Goal: Transaction & Acquisition: Purchase product/service

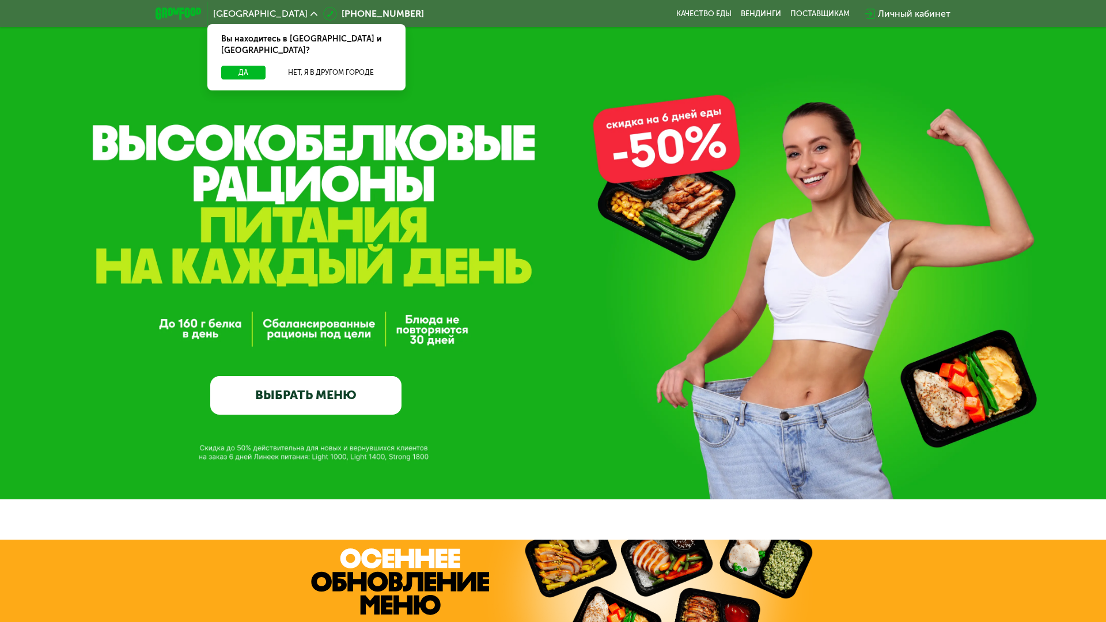
click at [238, 12] on span "[GEOGRAPHIC_DATA]" at bounding box center [260, 13] width 94 height 9
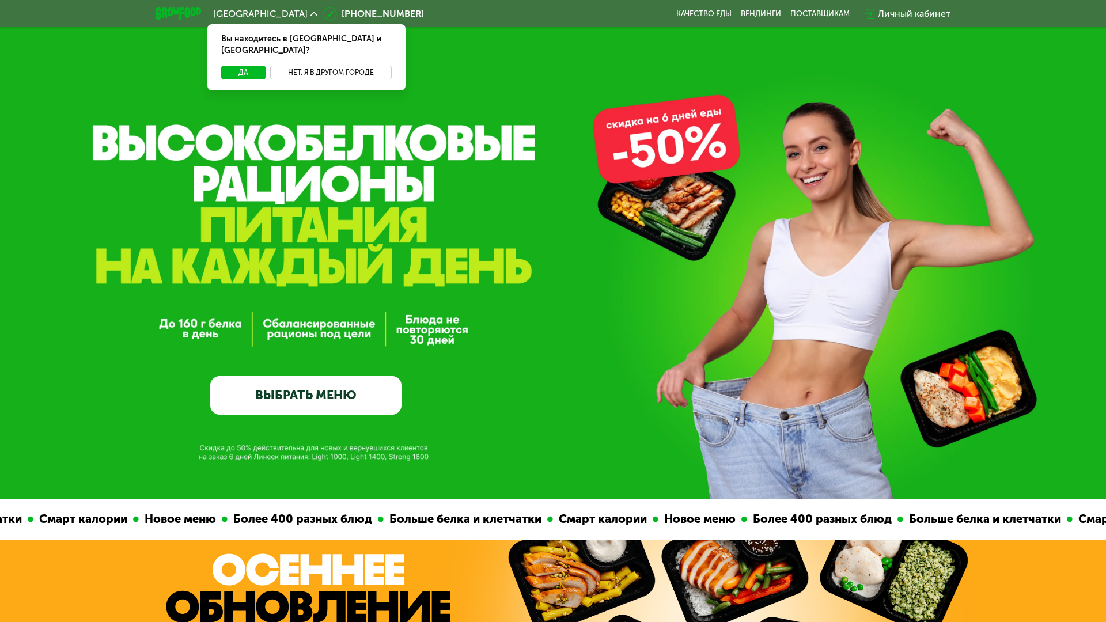
click at [308, 66] on button "Нет, я в другом городе" at bounding box center [330, 73] width 121 height 14
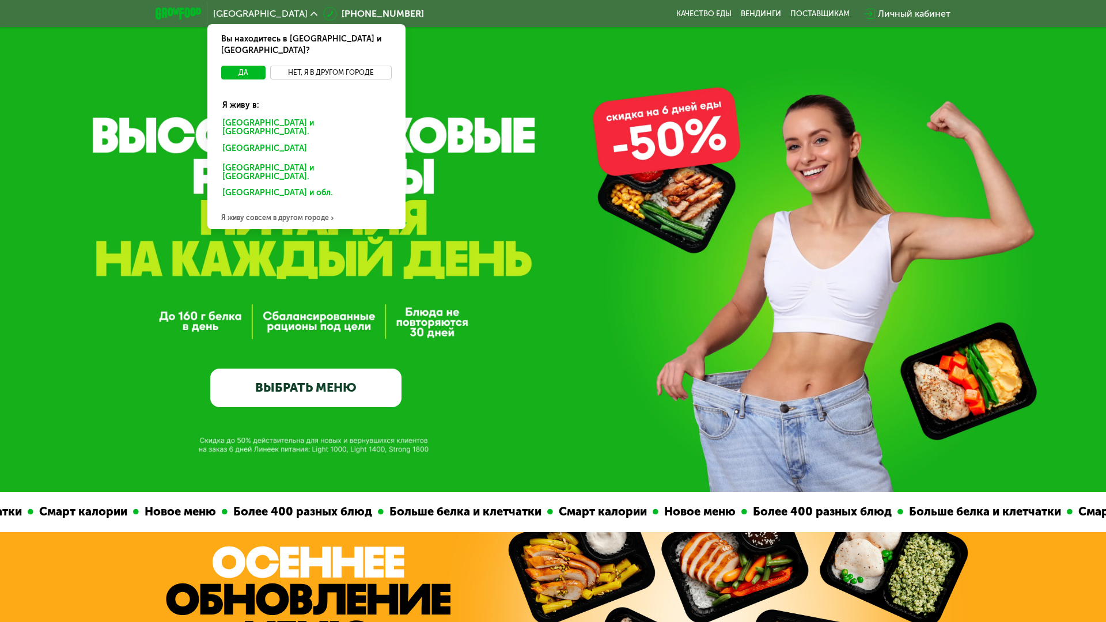
scroll to position [115, 0]
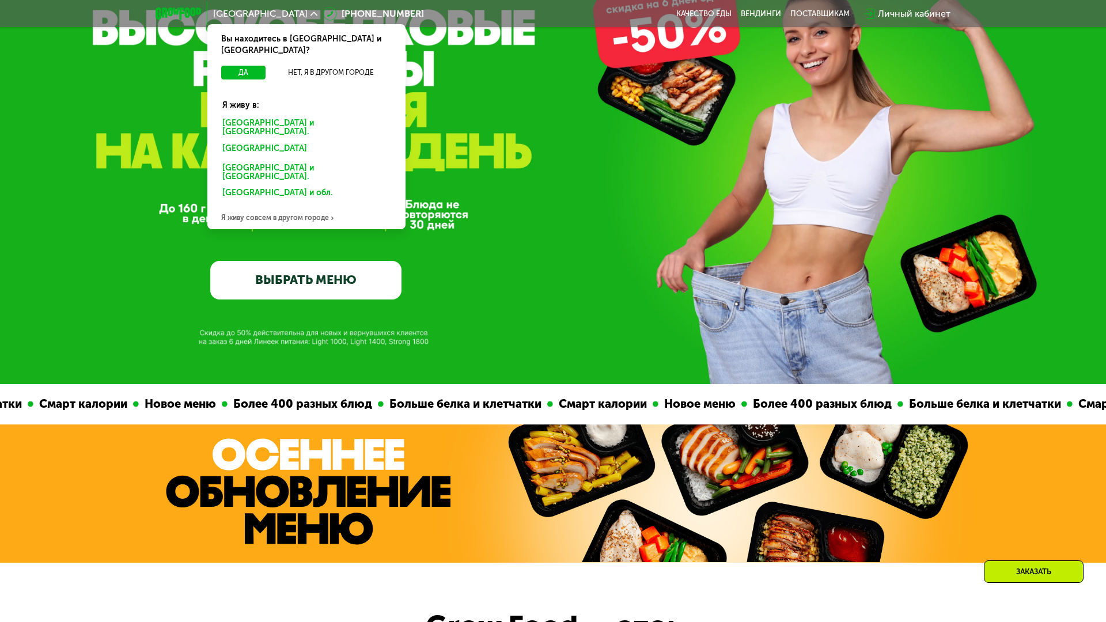
click at [536, 186] on div "GrowFood — доставка правильного питания ВЫБРАТЬ МЕНЮ" at bounding box center [553, 181] width 1106 height 238
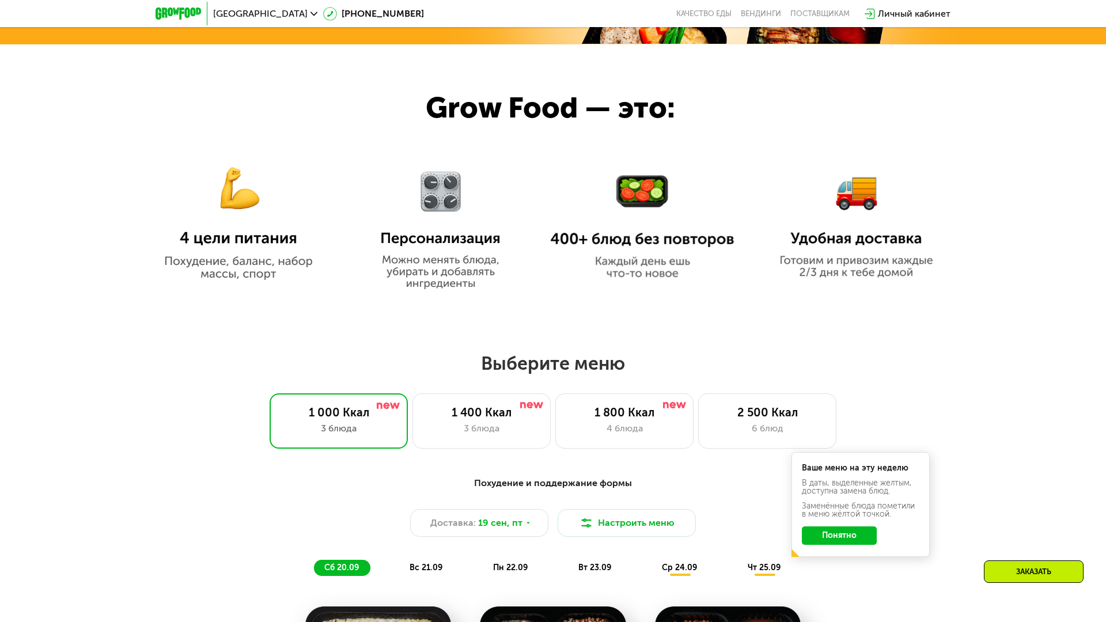
scroll to position [691, 0]
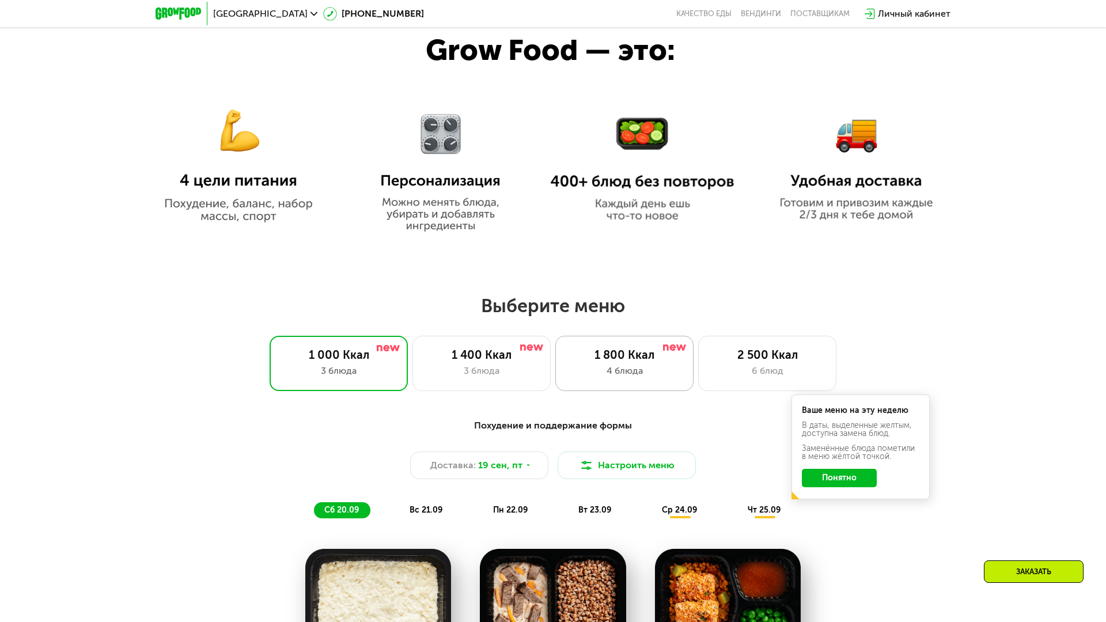
click at [579, 359] on div "1 800 Ккал" at bounding box center [624, 355] width 114 height 14
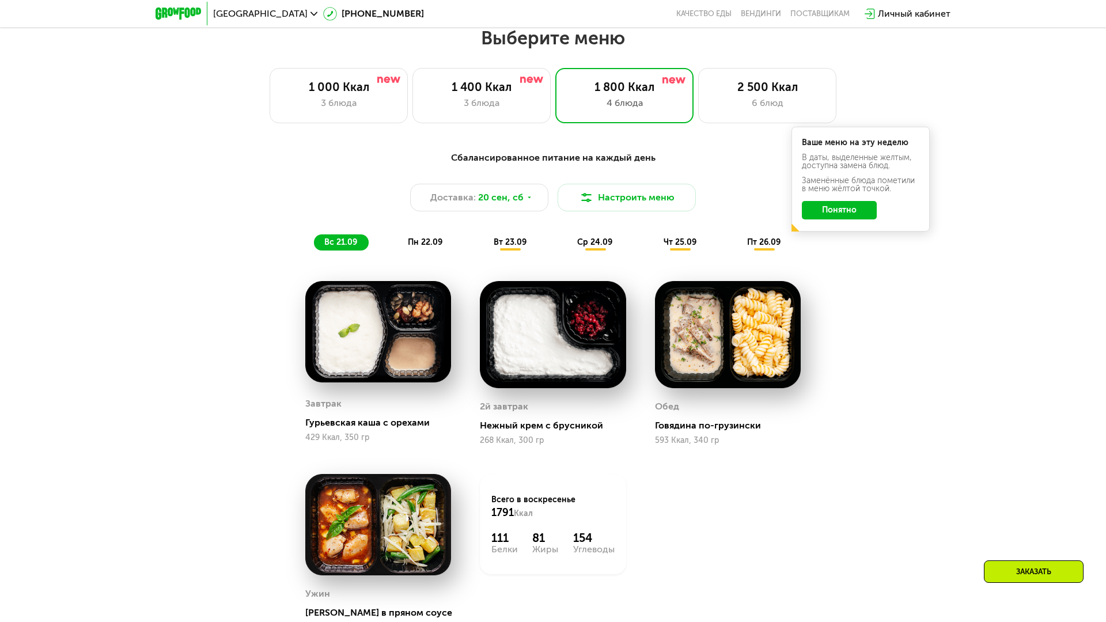
scroll to position [979, 0]
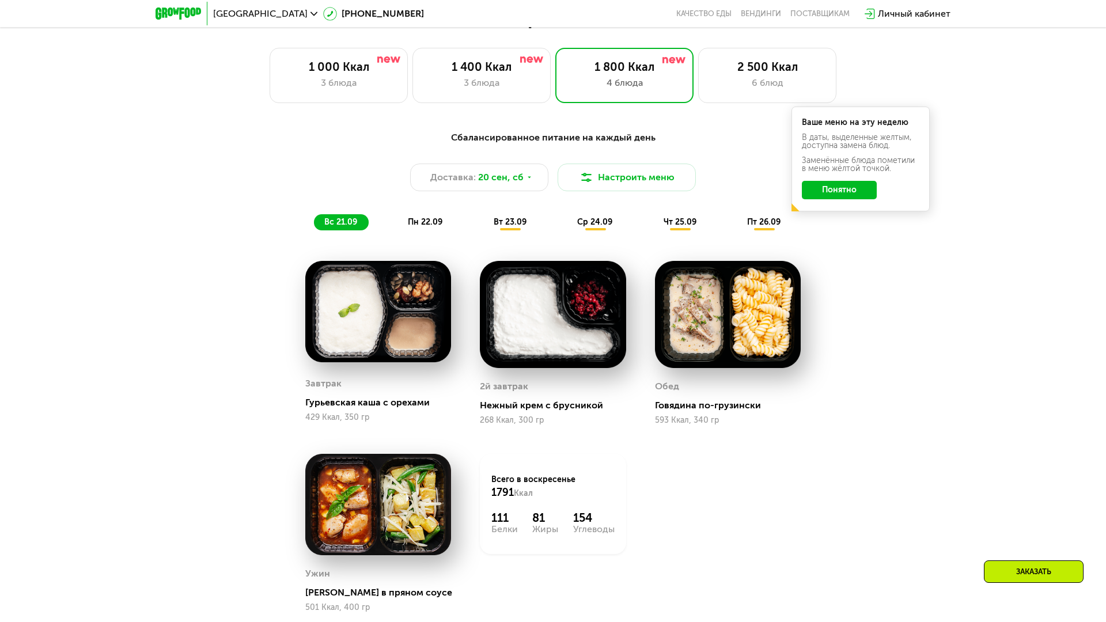
click at [426, 222] on span "пн 22.09" at bounding box center [425, 222] width 35 height 10
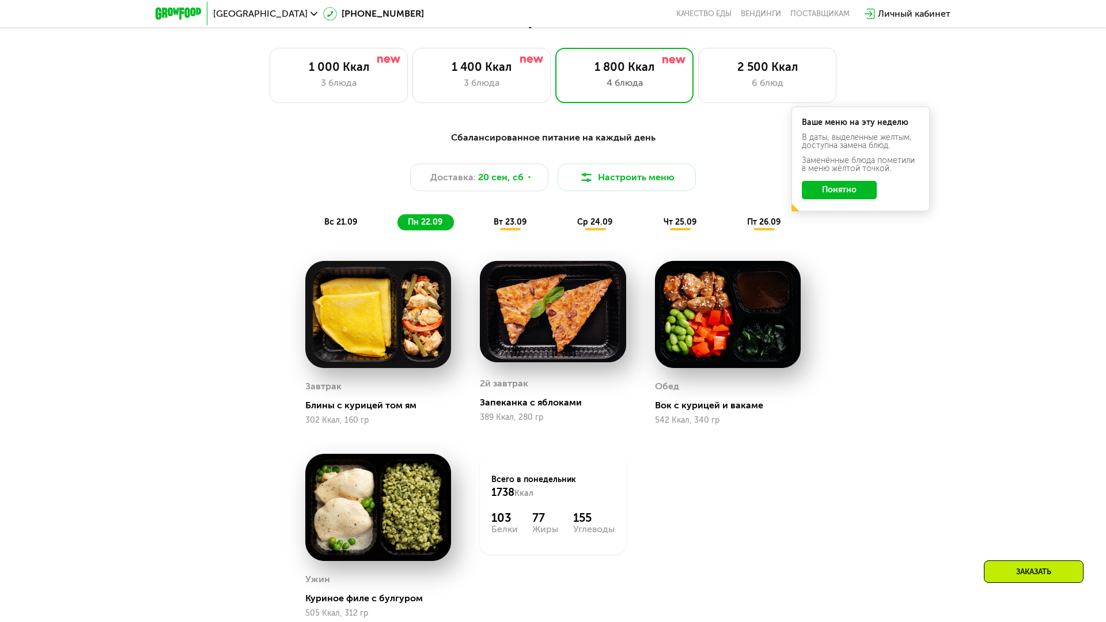
click at [337, 215] on div "вс 21.09" at bounding box center [341, 222] width 55 height 16
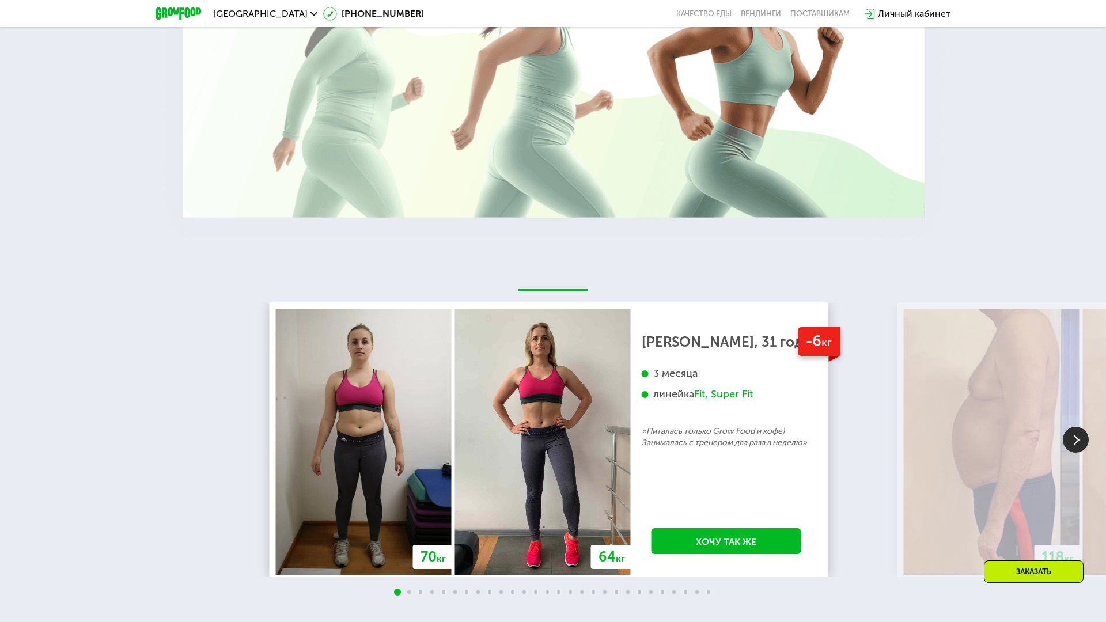
scroll to position [2534, 0]
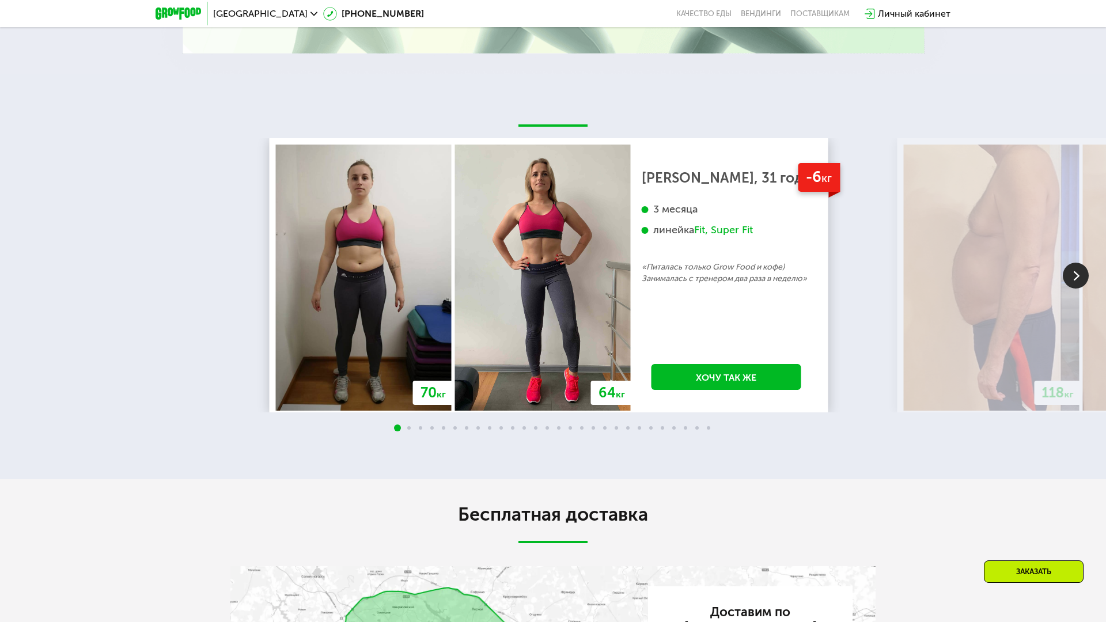
click at [1062, 270] on img at bounding box center [1075, 276] width 26 height 26
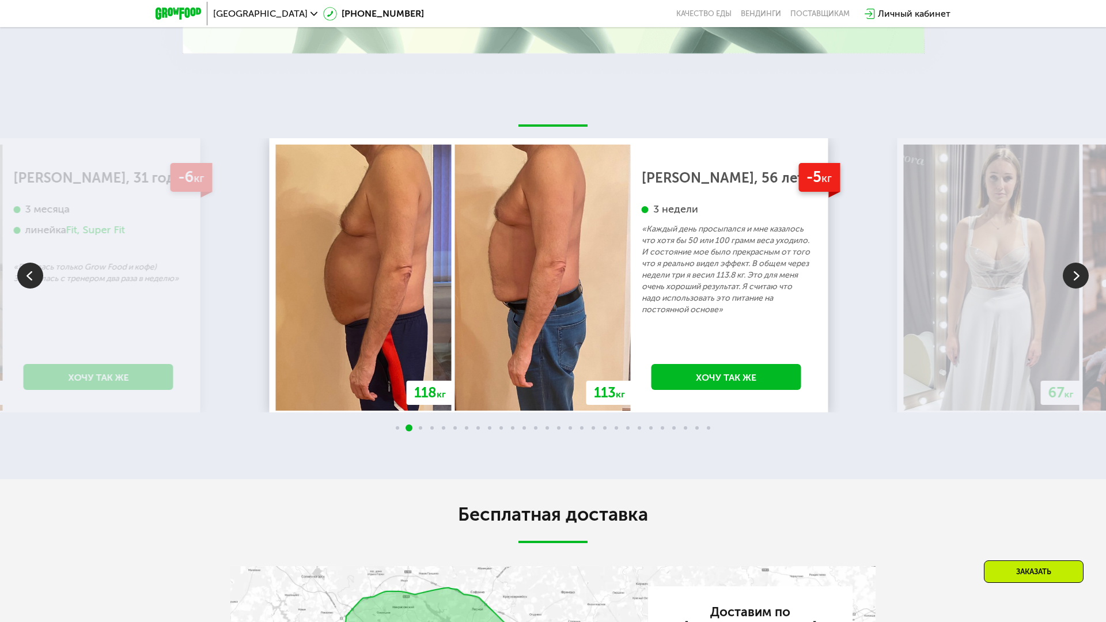
click at [1064, 271] on img at bounding box center [1075, 276] width 26 height 26
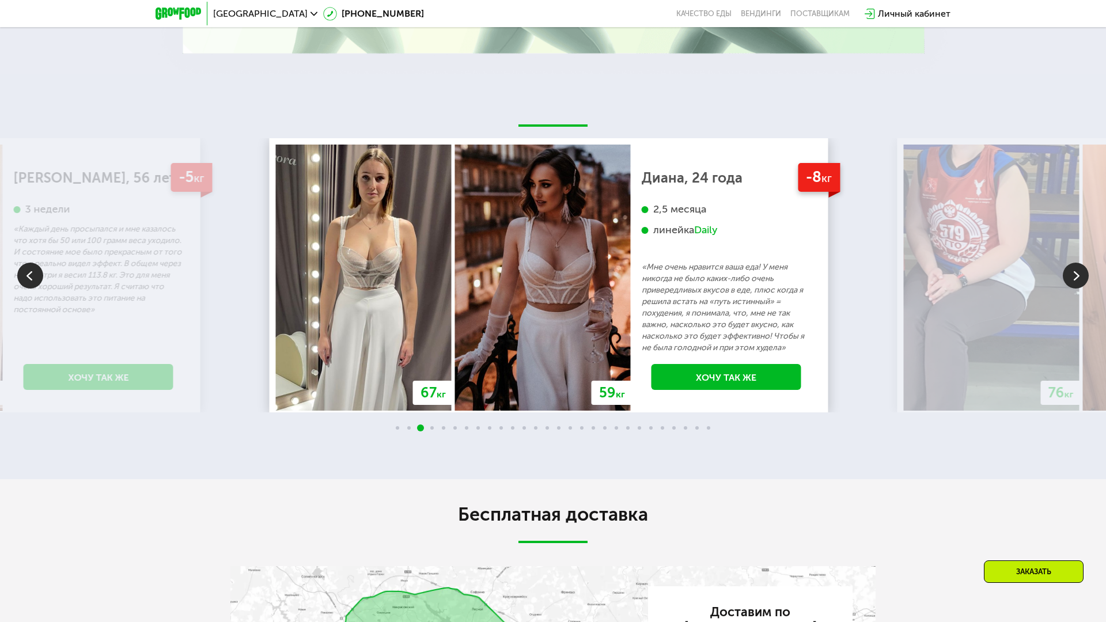
click at [1064, 271] on img at bounding box center [1075, 276] width 26 height 26
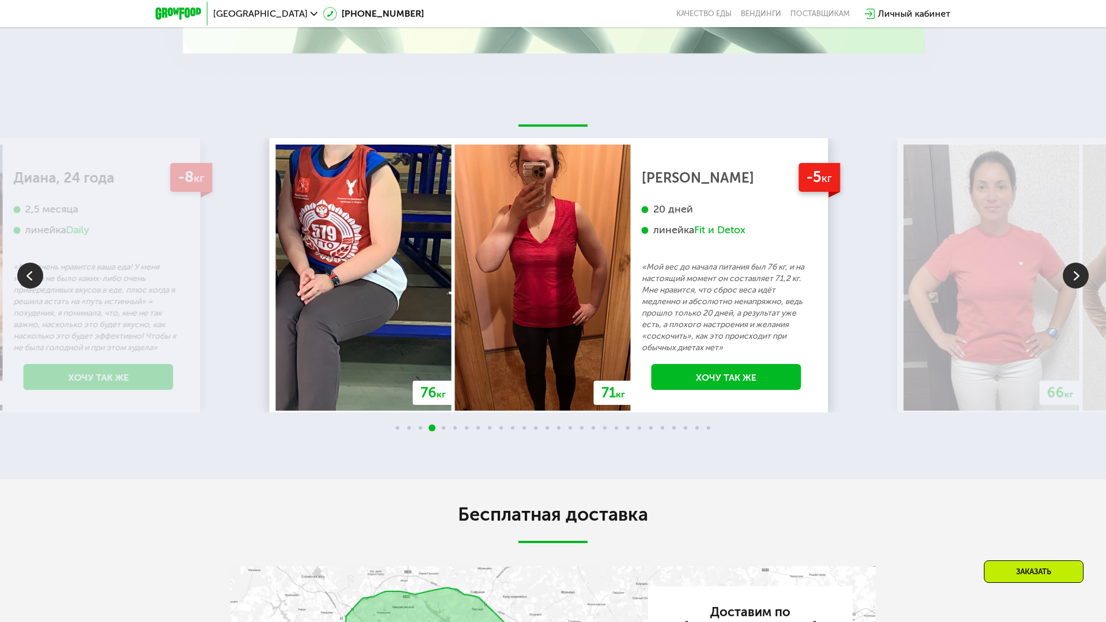
click at [1065, 271] on img at bounding box center [1075, 276] width 26 height 26
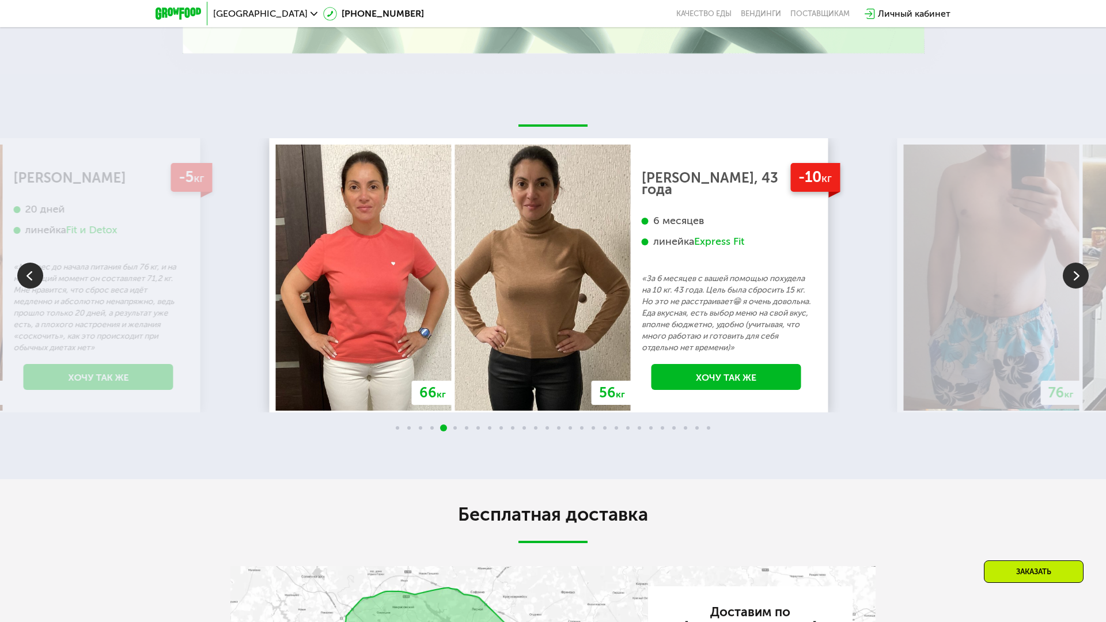
click at [1064, 271] on img at bounding box center [1075, 276] width 26 height 26
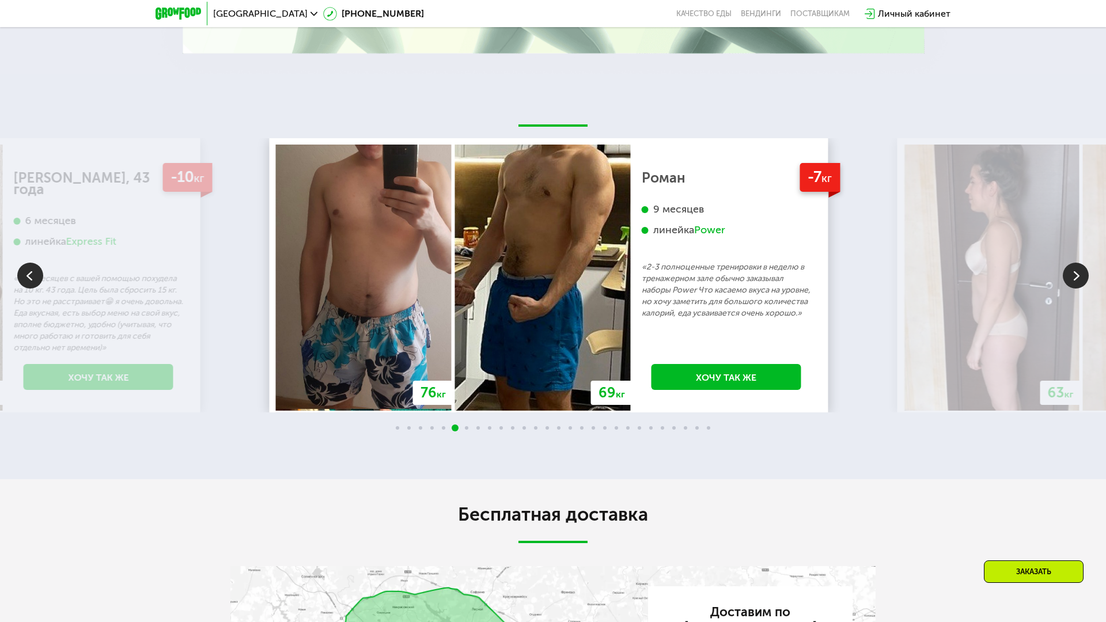
click at [1064, 271] on img at bounding box center [1075, 276] width 26 height 26
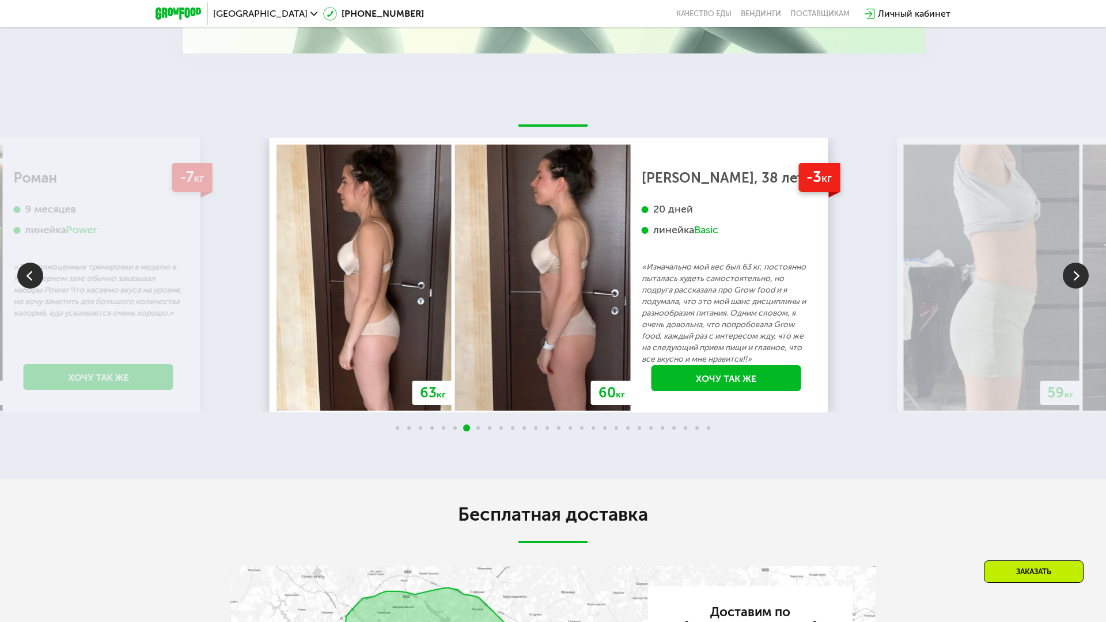
click at [1064, 271] on img at bounding box center [1075, 276] width 26 height 26
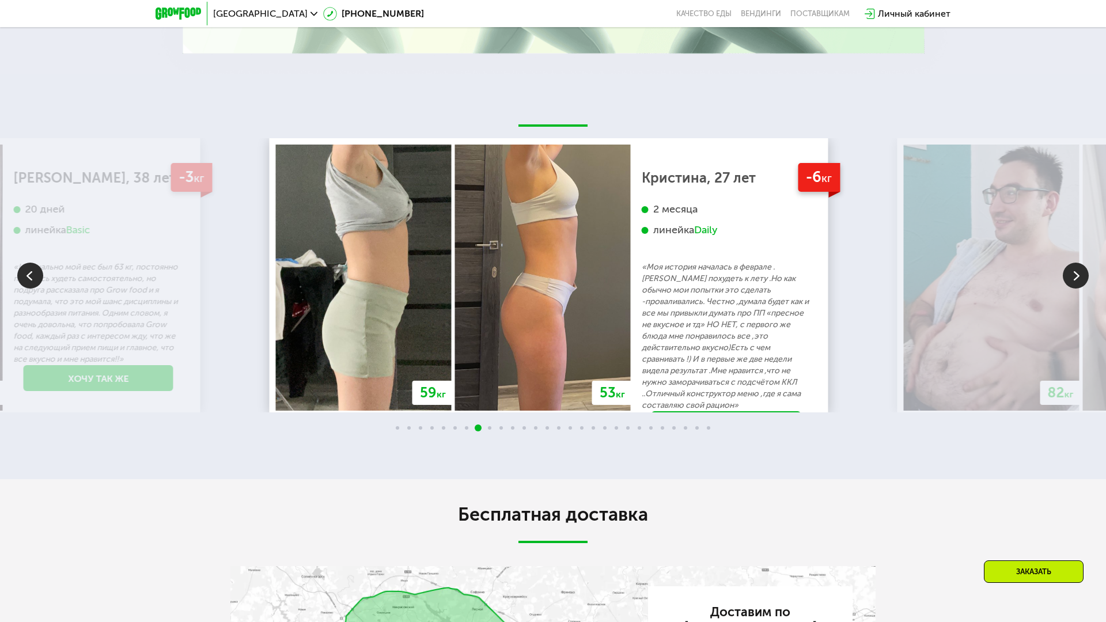
click at [1064, 271] on img at bounding box center [1075, 276] width 26 height 26
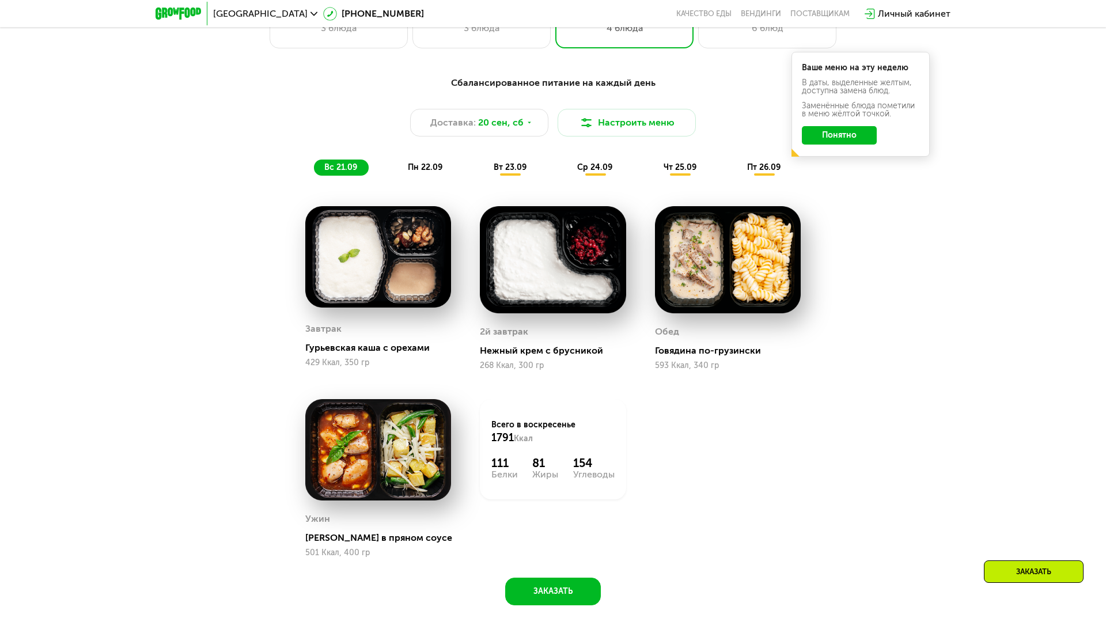
scroll to position [1150, 0]
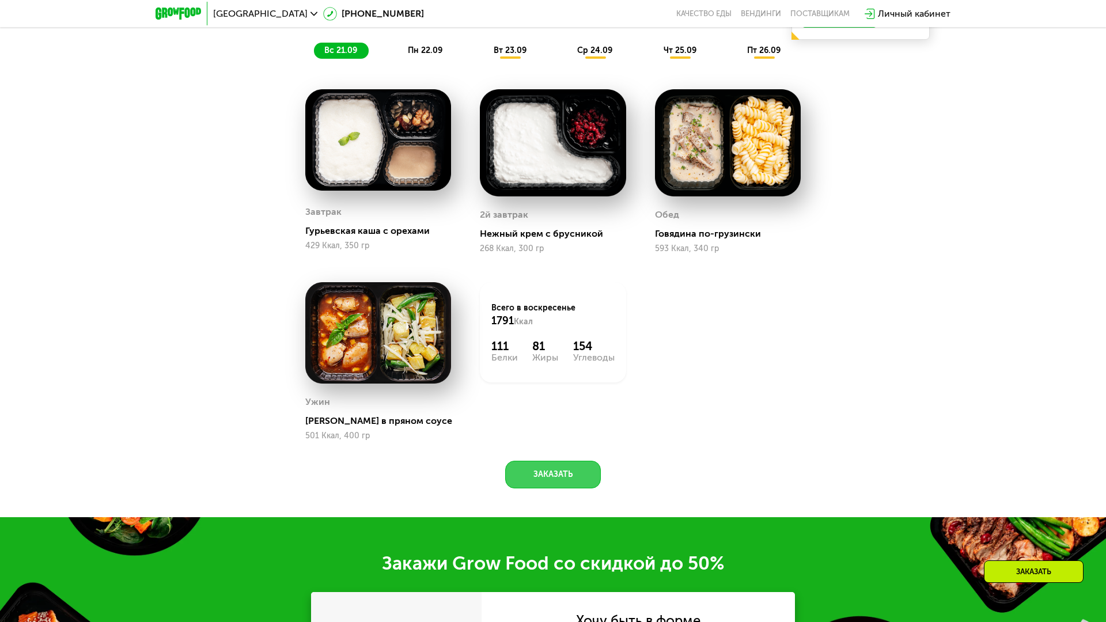
click at [559, 467] on button "Заказать" at bounding box center [553, 475] width 96 height 28
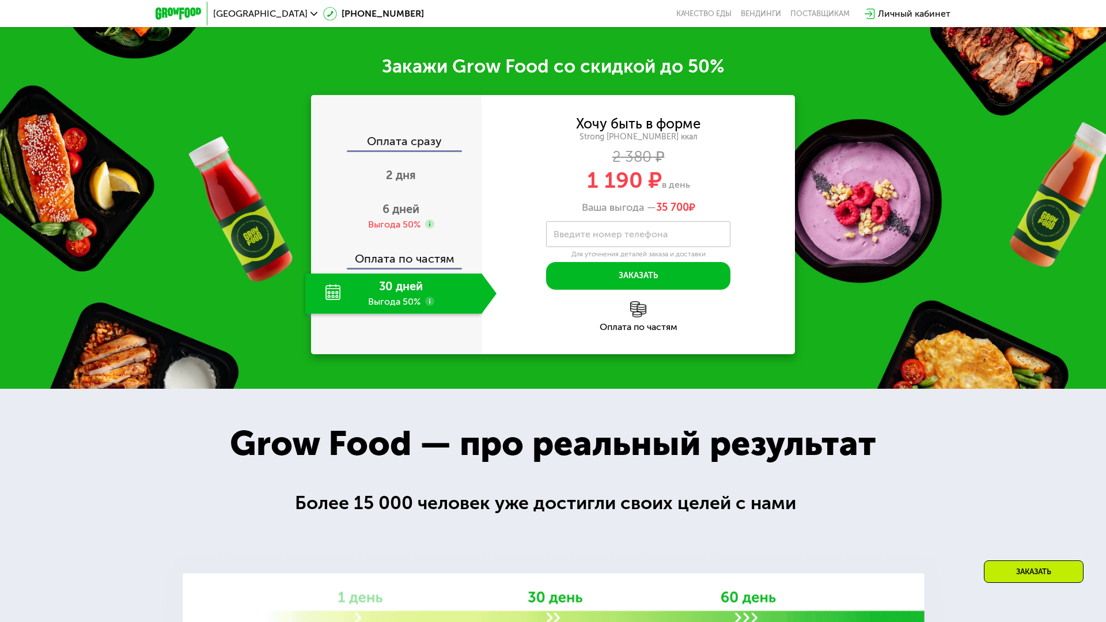
scroll to position [1668, 0]
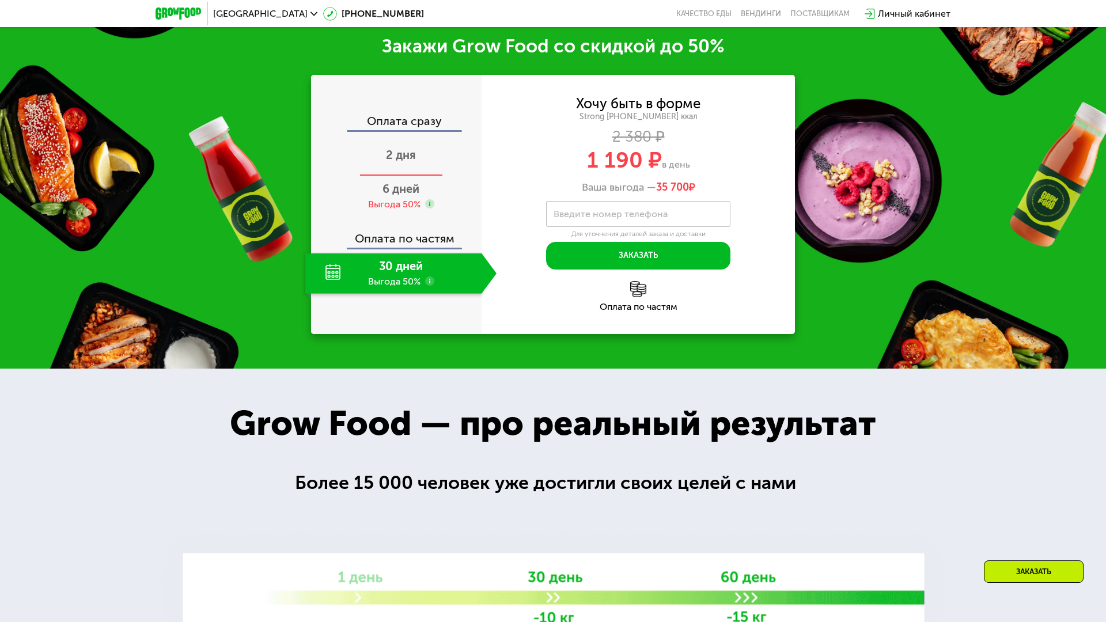
click at [417, 151] on div "2 дня" at bounding box center [400, 156] width 191 height 40
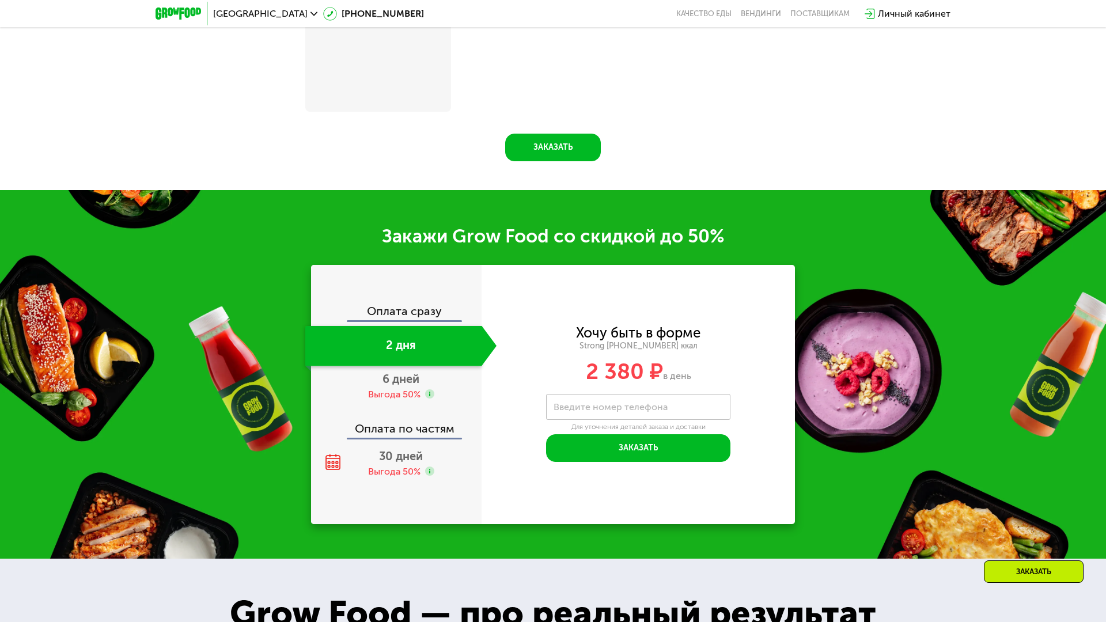
scroll to position [1858, 0]
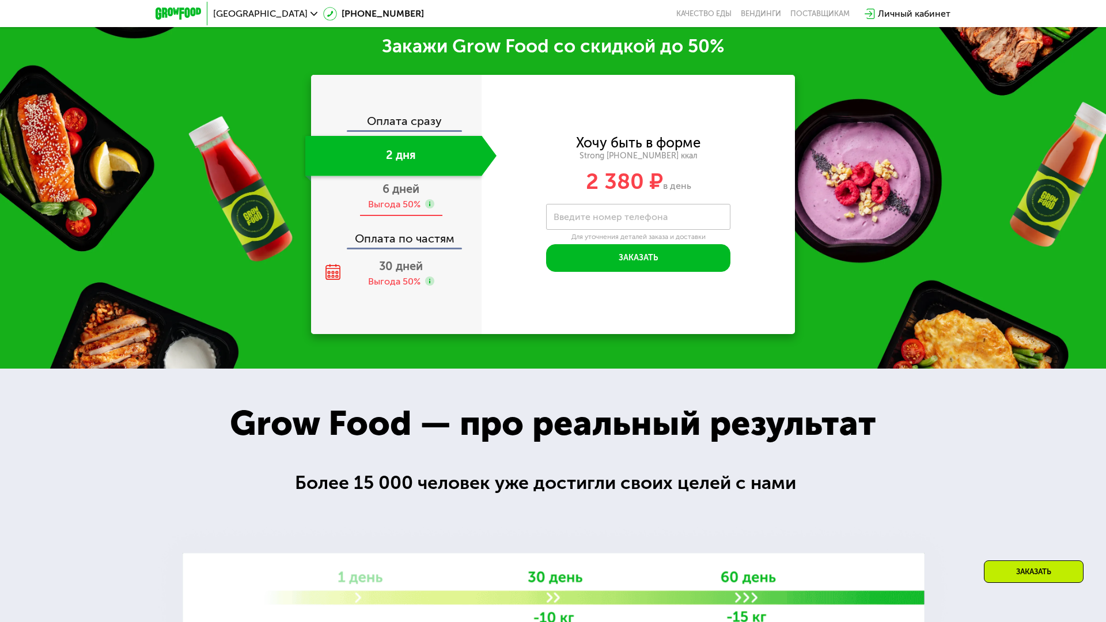
click at [412, 189] on span "6 дней" at bounding box center [400, 189] width 37 height 14
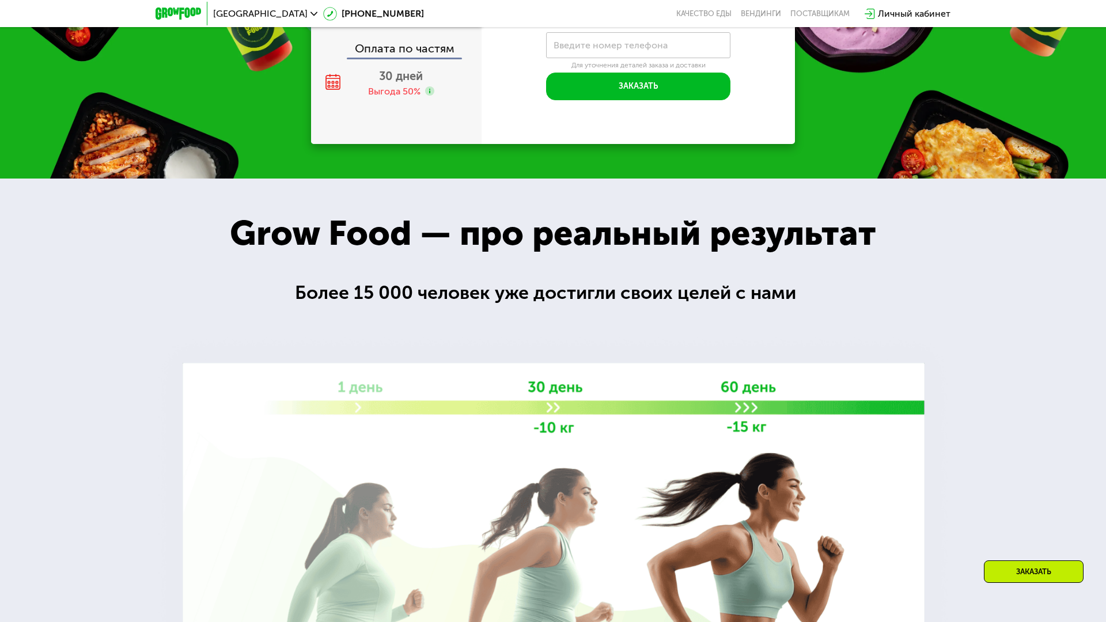
scroll to position [1668, 0]
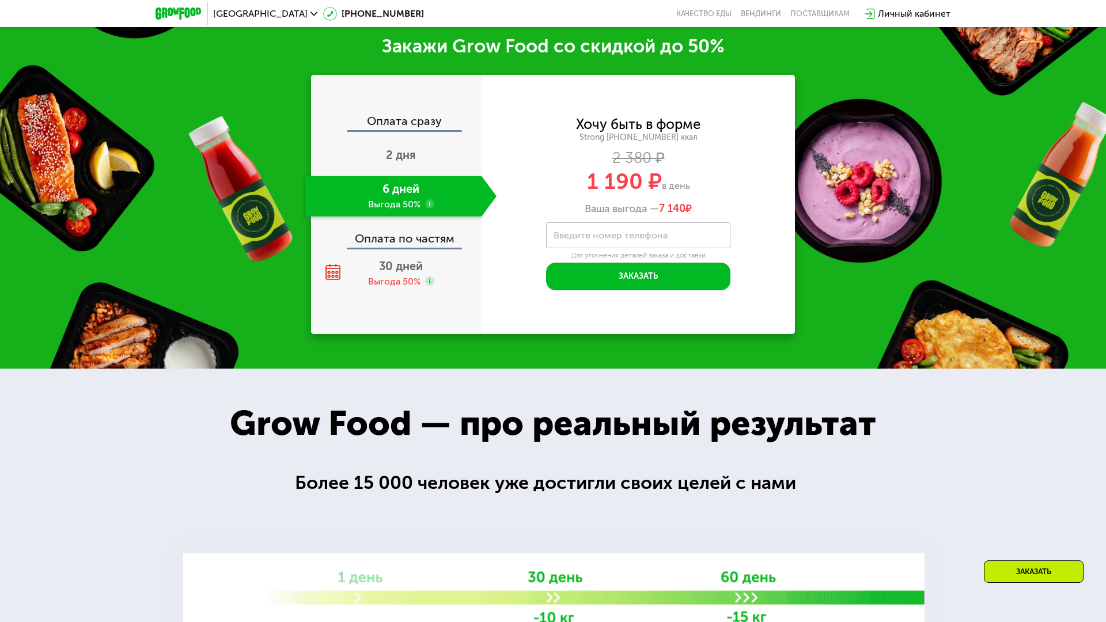
click at [426, 122] on div "Оплата сразу" at bounding box center [396, 122] width 169 height 15
